Goal: Information Seeking & Learning: Learn about a topic

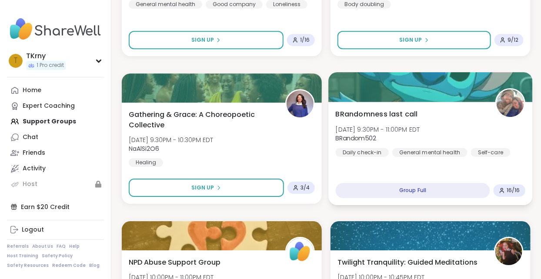
scroll to position [2156, 0]
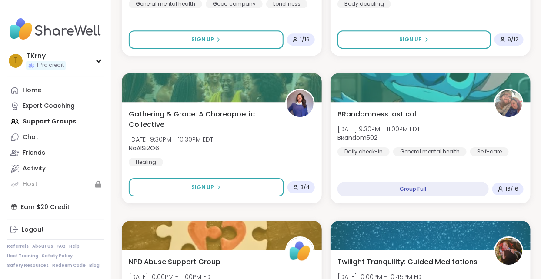
click at [54, 124] on div "Home Expert Coaching Support Groups Chat Friends Activity Host" at bounding box center [55, 138] width 97 height 110
click at [53, 121] on div "Home Expert Coaching Support Groups Chat Friends Activity Host" at bounding box center [55, 138] width 97 height 110
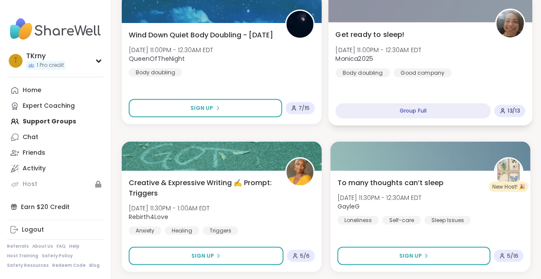
scroll to position [2531, 0]
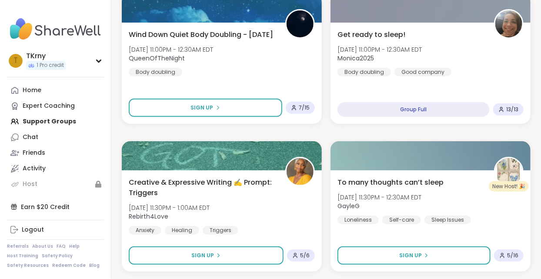
click at [13, 88] on icon at bounding box center [14, 90] width 7 height 7
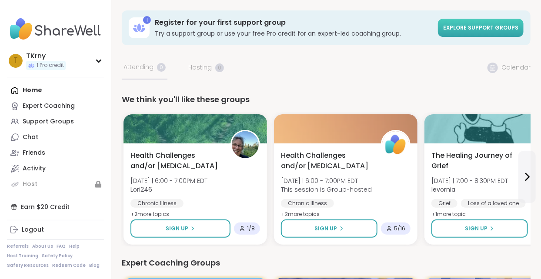
click at [497, 29] on span "Explore support groups" at bounding box center [481, 27] width 75 height 7
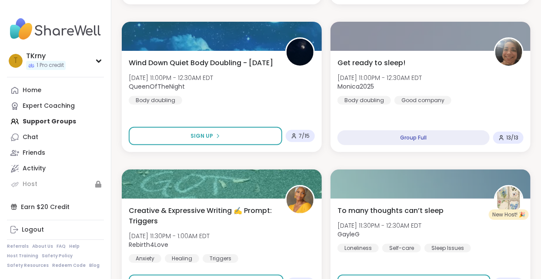
scroll to position [2531, 0]
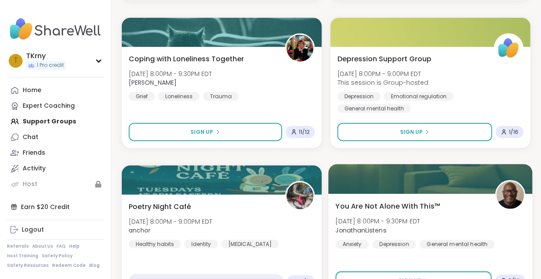
scroll to position [5195, 0]
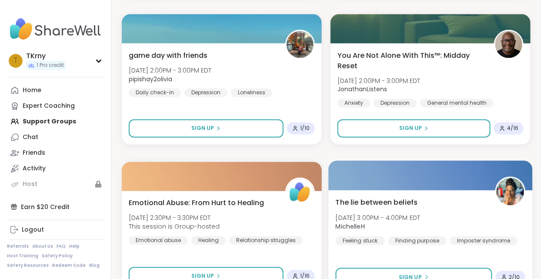
scroll to position [7859, 0]
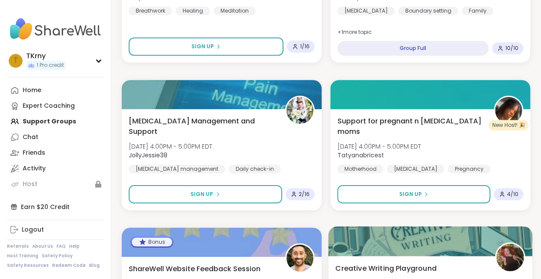
scroll to position [8214, 0]
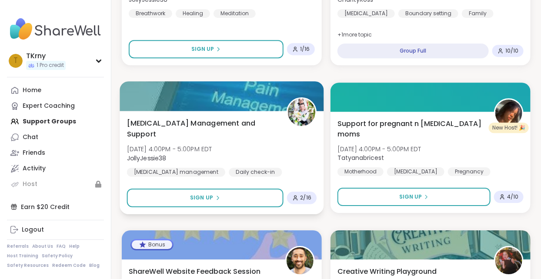
click at [267, 99] on div at bounding box center [222, 96] width 204 height 30
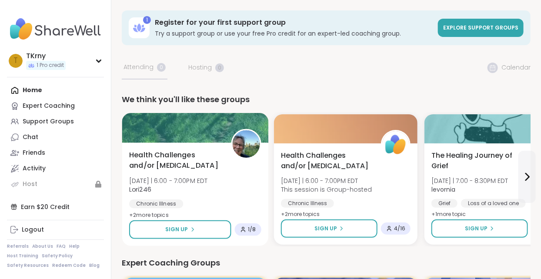
click at [144, 160] on span "Health Challenges and/or [MEDICAL_DATA]" at bounding box center [175, 160] width 92 height 21
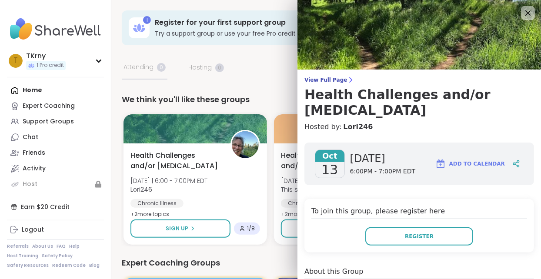
click at [317, 79] on span "View Full Page" at bounding box center [420, 80] width 230 height 7
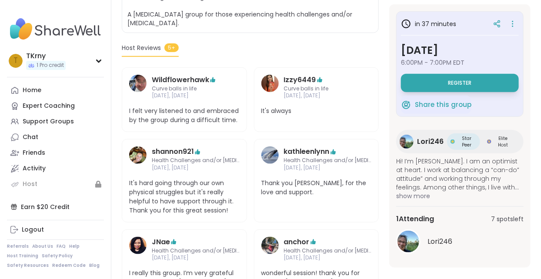
scroll to position [264, 0]
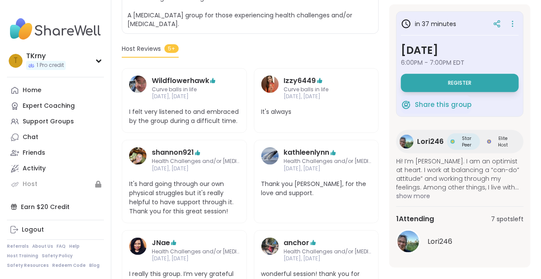
click at [406, 194] on span "show more" at bounding box center [461, 196] width 128 height 9
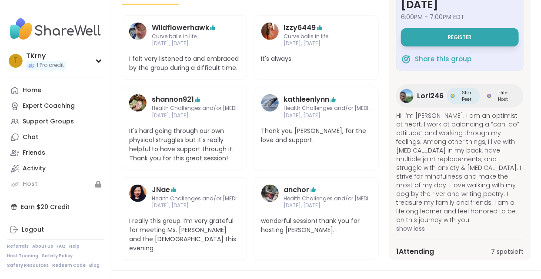
scroll to position [0, 0]
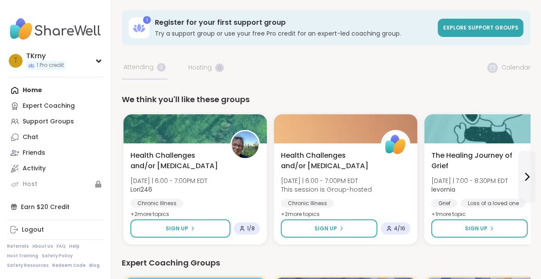
click at [453, 24] on span "Explore support groups" at bounding box center [481, 27] width 75 height 7
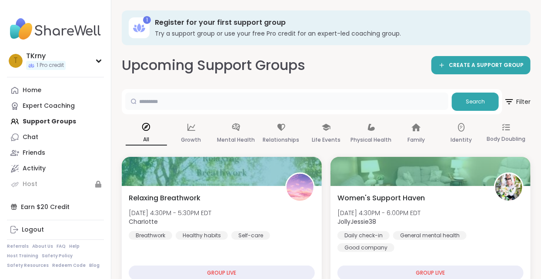
click at [155, 100] on input "text" at bounding box center [286, 101] width 323 height 17
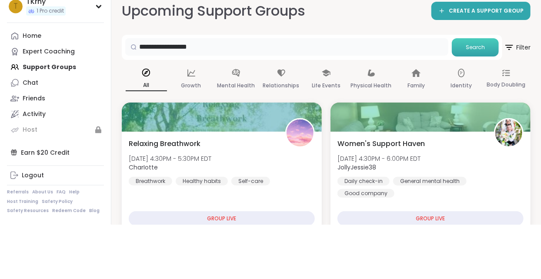
type input "**********"
click at [471, 102] on span "Search" at bounding box center [475, 102] width 19 height 8
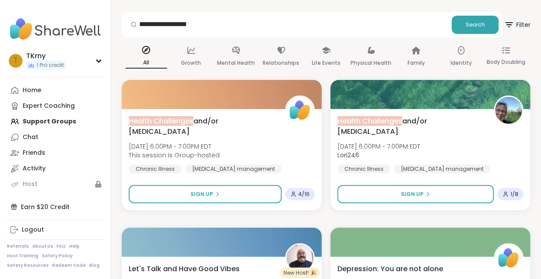
scroll to position [83, 0]
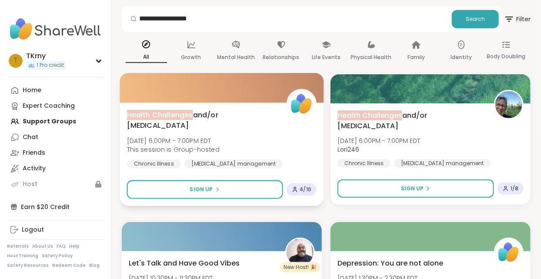
click at [171, 100] on div at bounding box center [222, 88] width 204 height 30
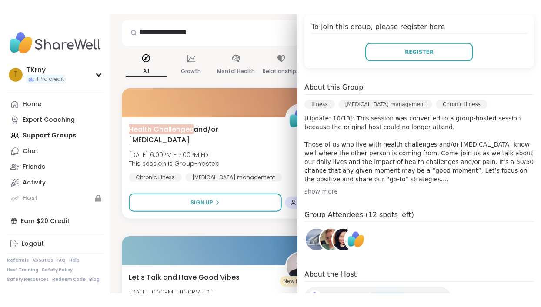
scroll to position [211, 0]
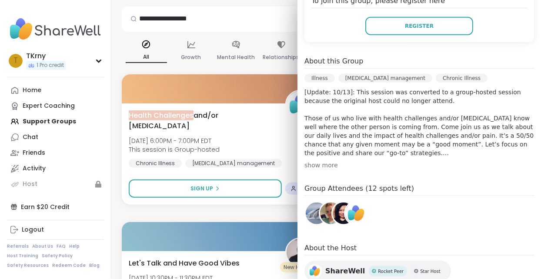
click at [316, 203] on img at bounding box center [317, 214] width 22 height 22
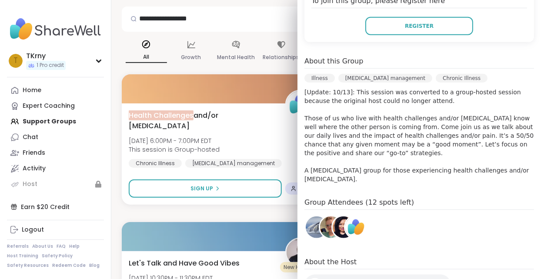
click at [332, 215] on link at bounding box center [344, 227] width 24 height 24
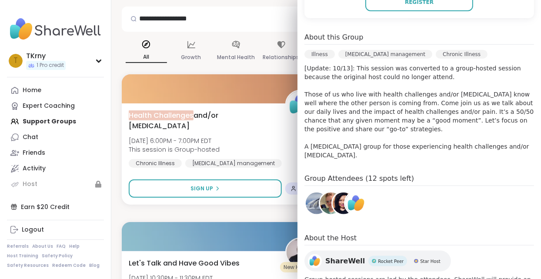
scroll to position [235, 0]
click at [360, 192] on img at bounding box center [357, 203] width 22 height 22
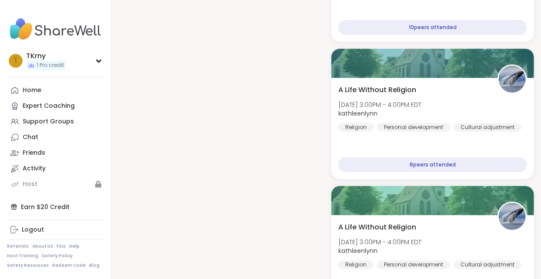
scroll to position [942, 0]
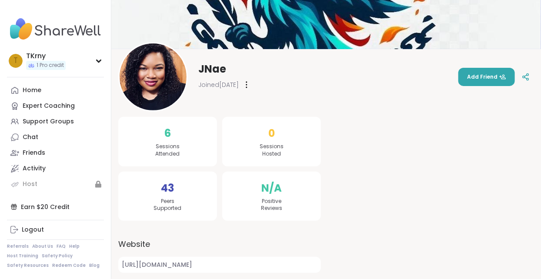
scroll to position [62, 0]
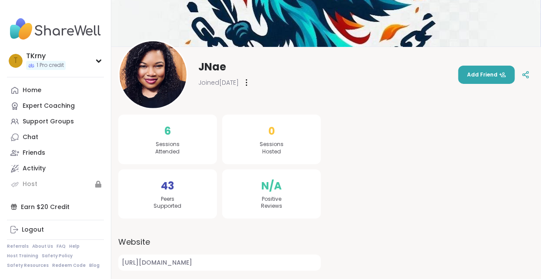
click at [168, 142] on span "Sessions Attended" at bounding box center [168, 148] width 24 height 15
click at [170, 128] on span "6" at bounding box center [168, 132] width 7 height 16
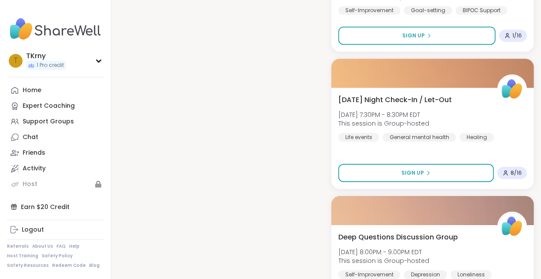
scroll to position [980, 0]
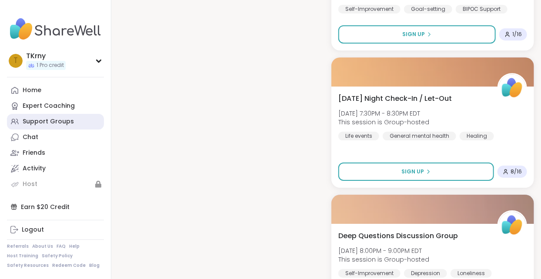
click at [26, 121] on div "Support Groups" at bounding box center [48, 122] width 51 height 9
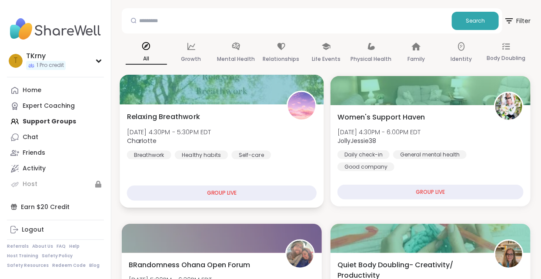
scroll to position [81, 0]
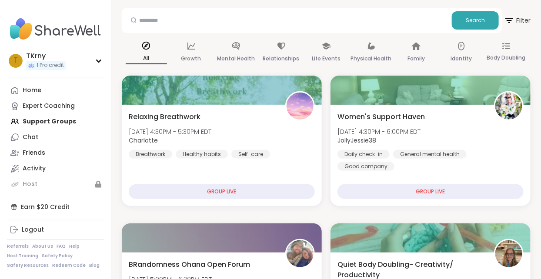
click at [30, 123] on div "Home Expert Coaching Support Groups Chat Friends Activity Host" at bounding box center [55, 138] width 97 height 110
click at [30, 91] on div "Home" at bounding box center [32, 90] width 19 height 9
